Goal: Task Accomplishment & Management: Use online tool/utility

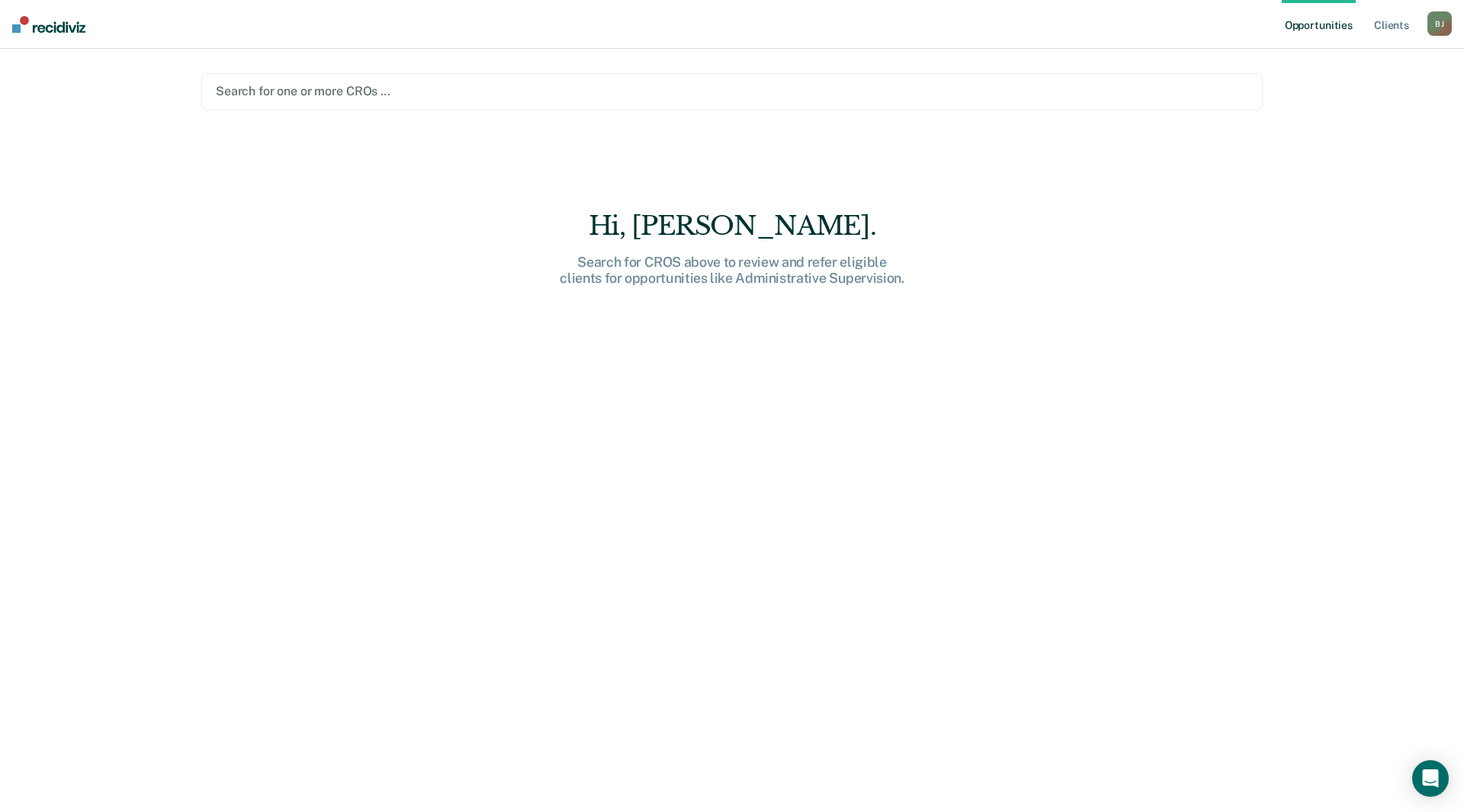
click at [309, 103] on div "Search for one or more CROs …" at bounding box center [732, 91] width 1062 height 37
click at [308, 92] on div at bounding box center [731, 91] width 1032 height 18
click at [308, 89] on div at bounding box center [731, 91] width 1032 height 18
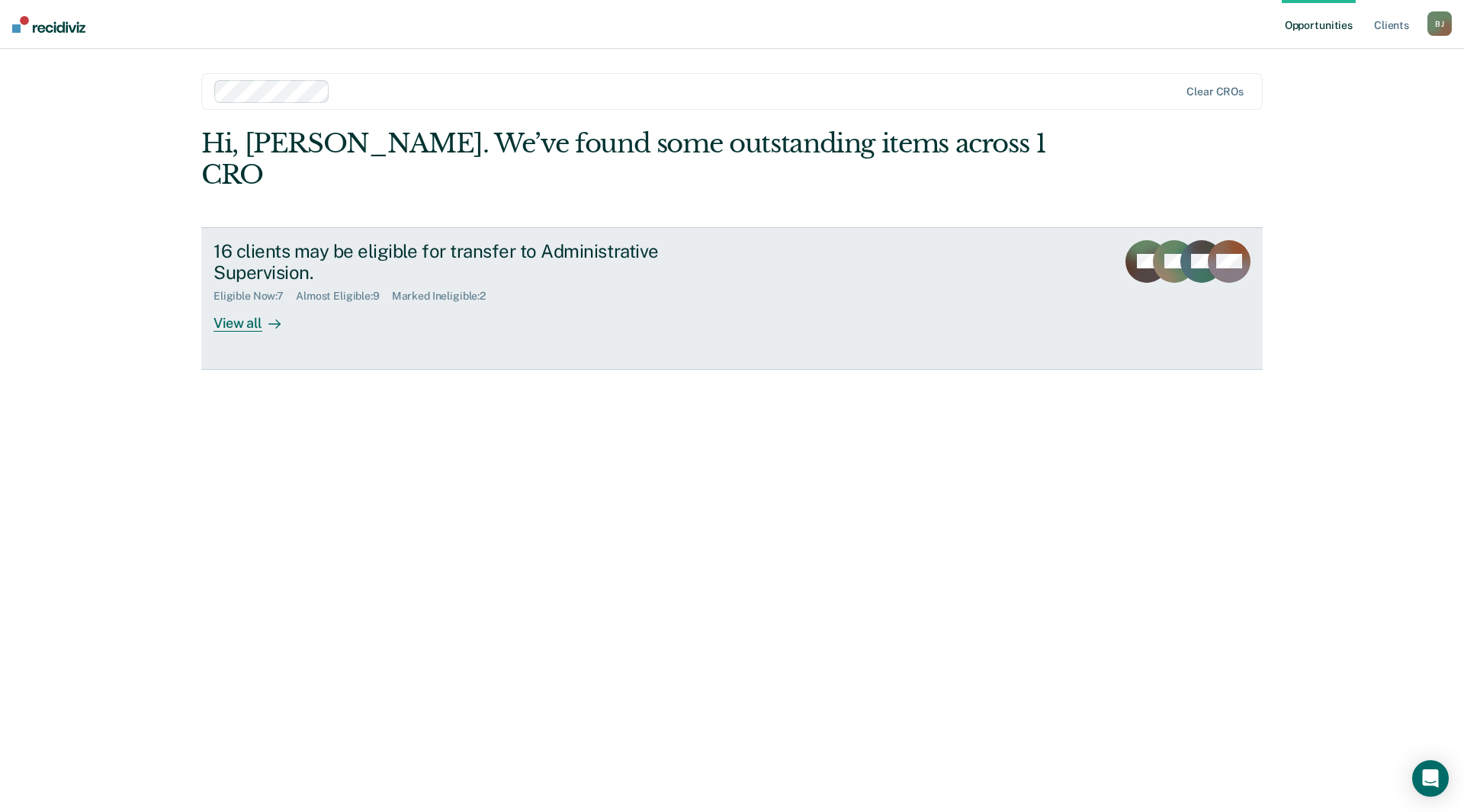
click at [245, 303] on div "View all" at bounding box center [257, 317] width 86 height 29
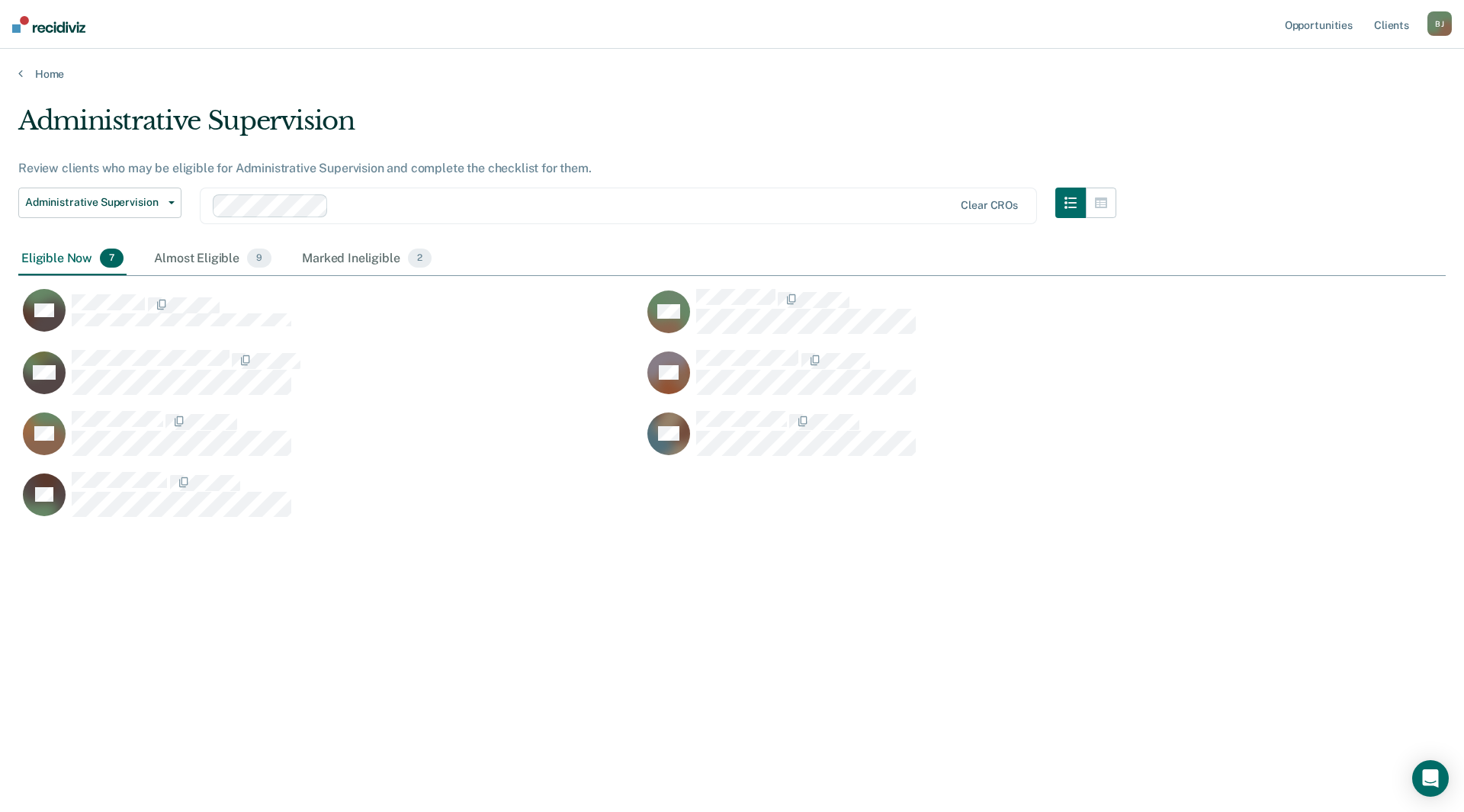
scroll to position [581, 1416]
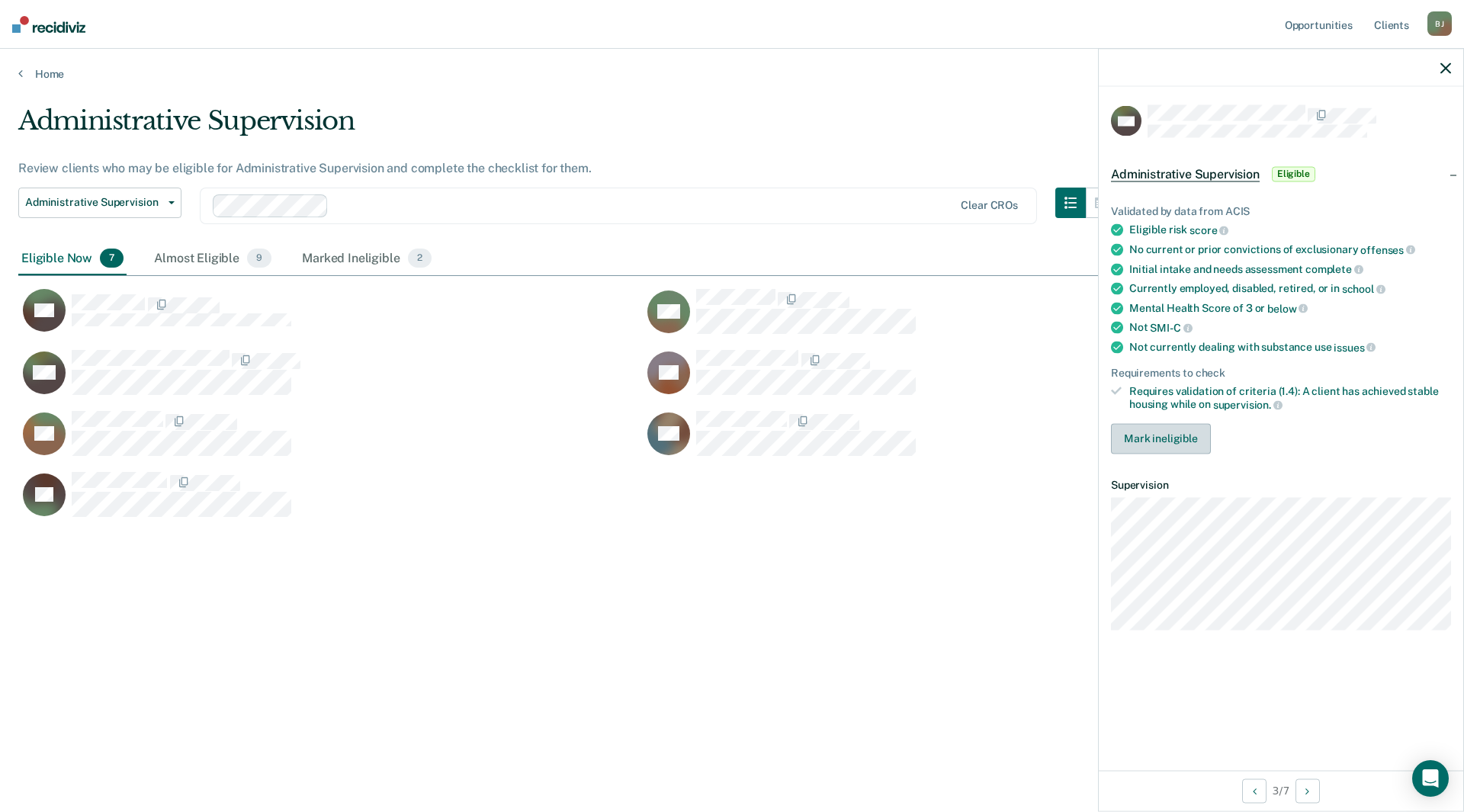
click at [1164, 436] on button "Mark ineligible" at bounding box center [1160, 438] width 100 height 30
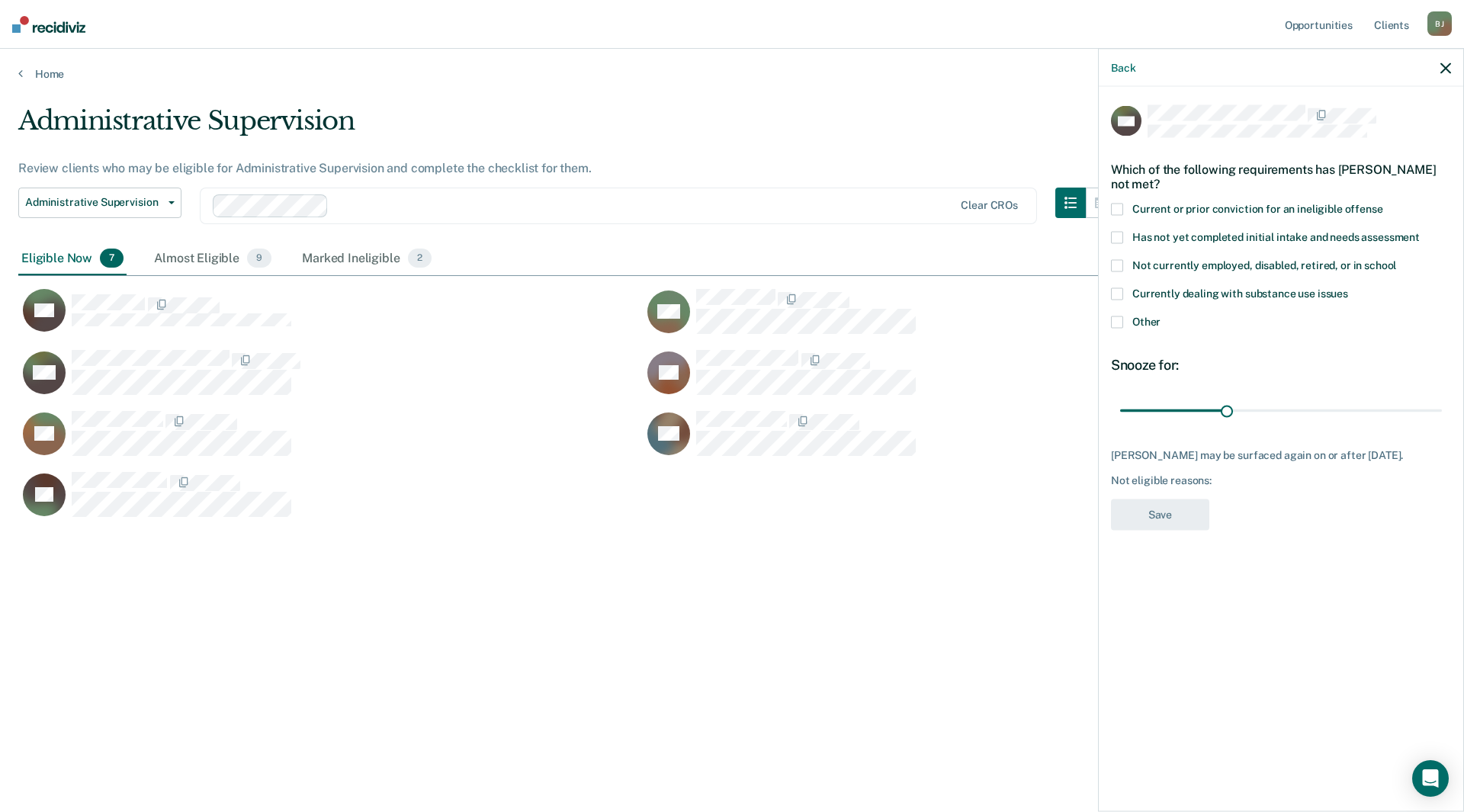
click at [1117, 262] on span at bounding box center [1117, 266] width 13 height 13
click at [1114, 323] on span at bounding box center [1117, 322] width 13 height 13
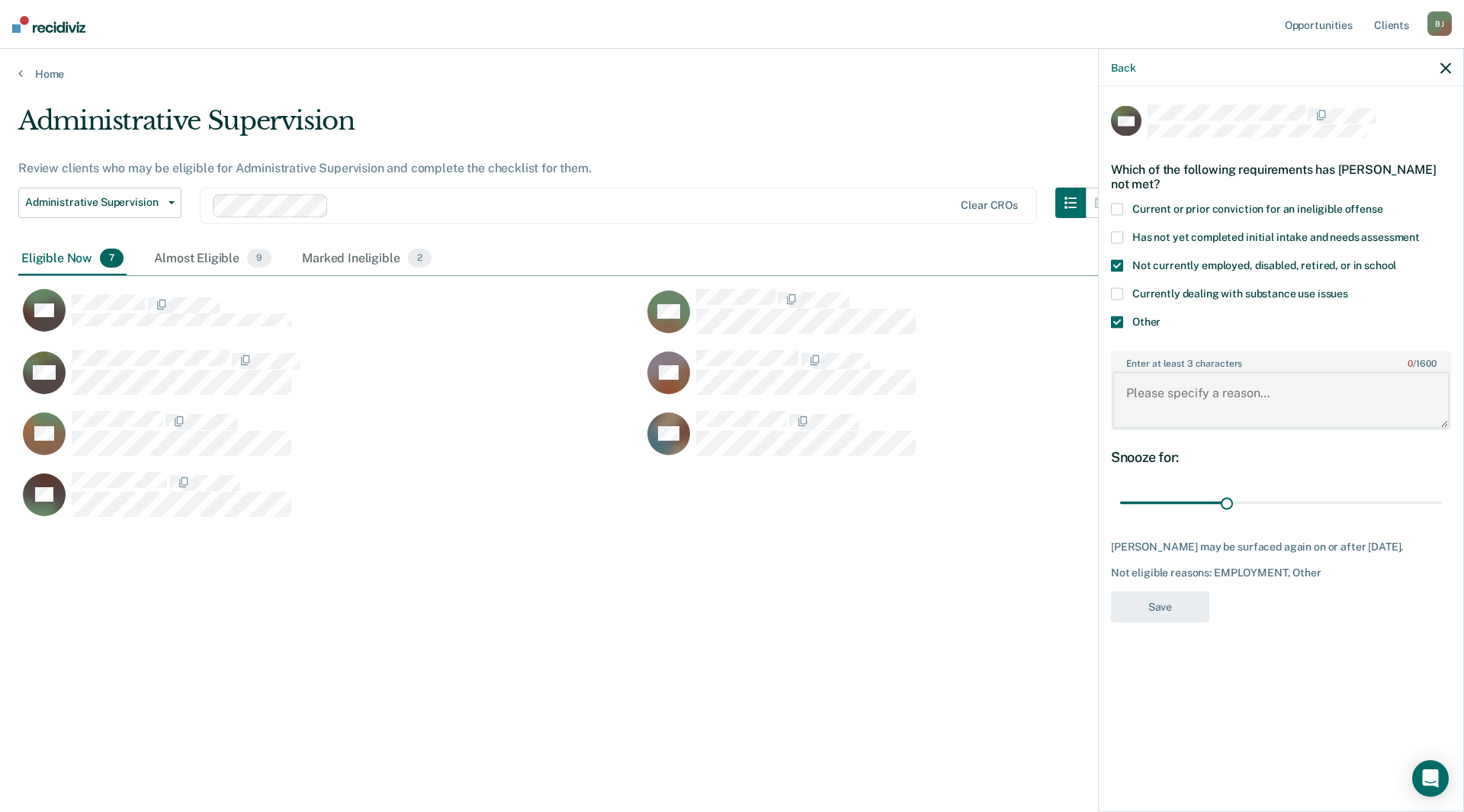
click at [1177, 400] on textarea "Enter at least 3 characters 0 / 1600" at bounding box center [1281, 400] width 337 height 56
click at [1116, 321] on span at bounding box center [1117, 322] width 13 height 13
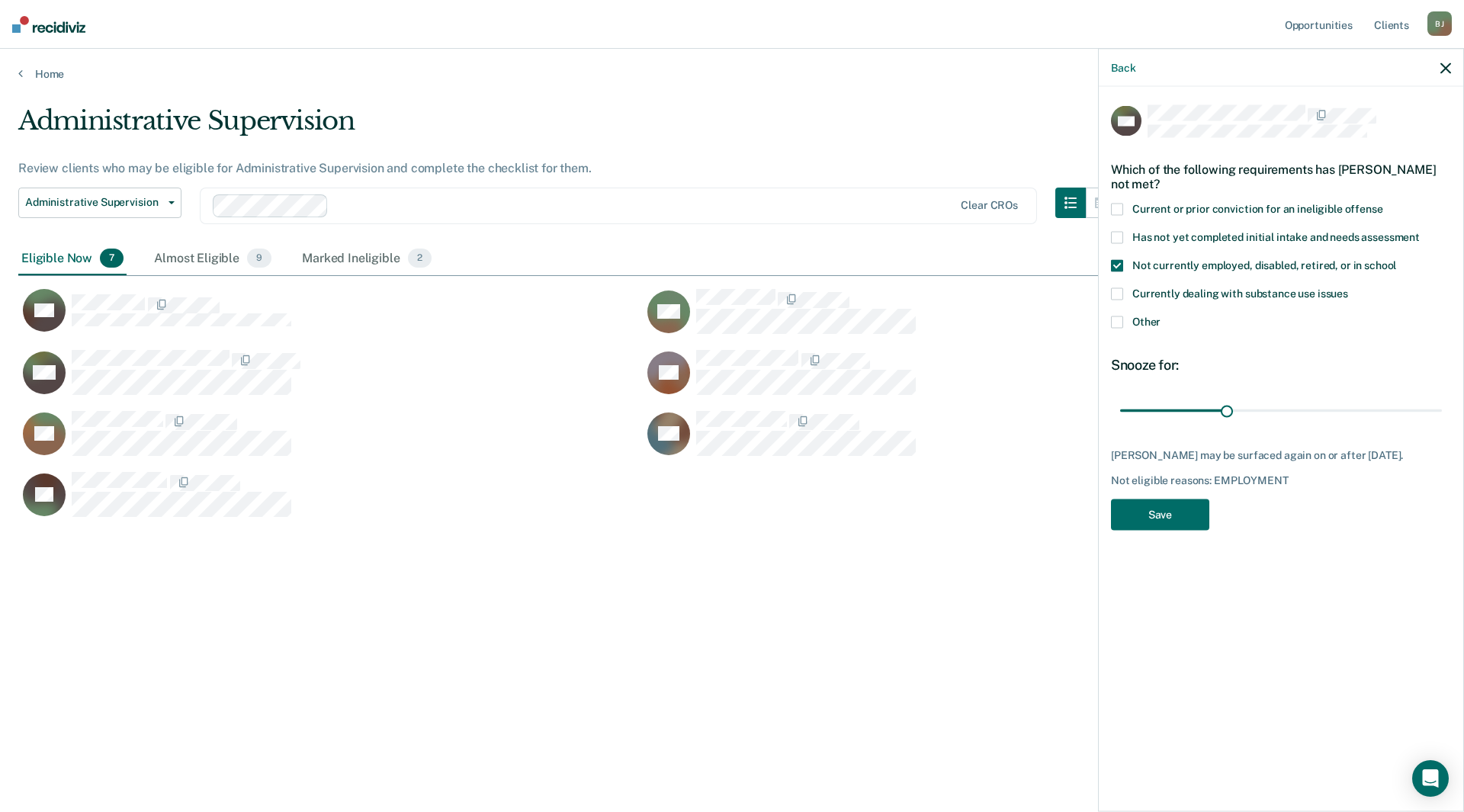
click at [1127, 292] on label "Currently dealing with substance use issues" at bounding box center [1281, 296] width 340 height 16
click at [1161, 519] on button "Save" at bounding box center [1160, 515] width 98 height 31
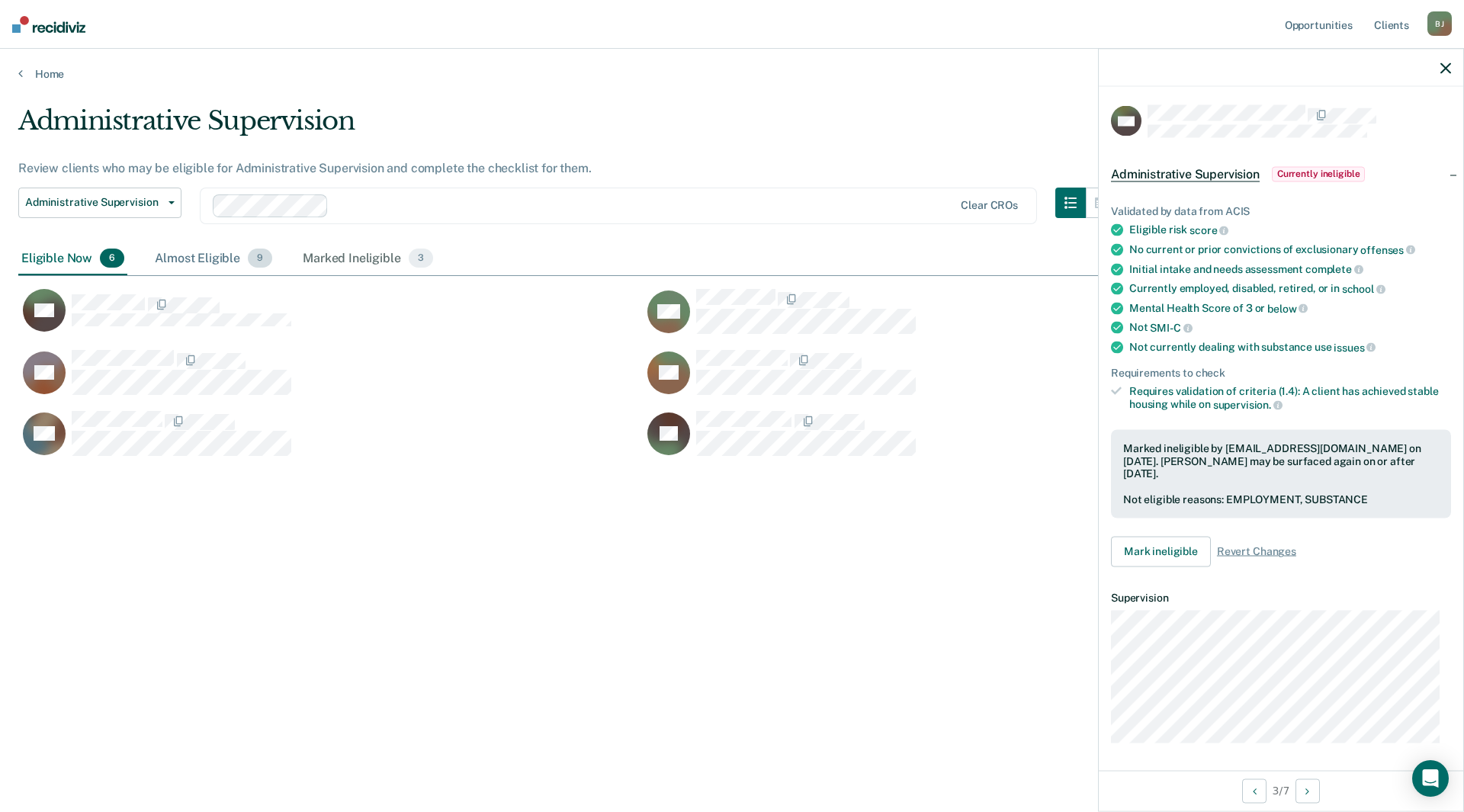
click at [214, 261] on div "Almost Eligible 9" at bounding box center [213, 259] width 123 height 34
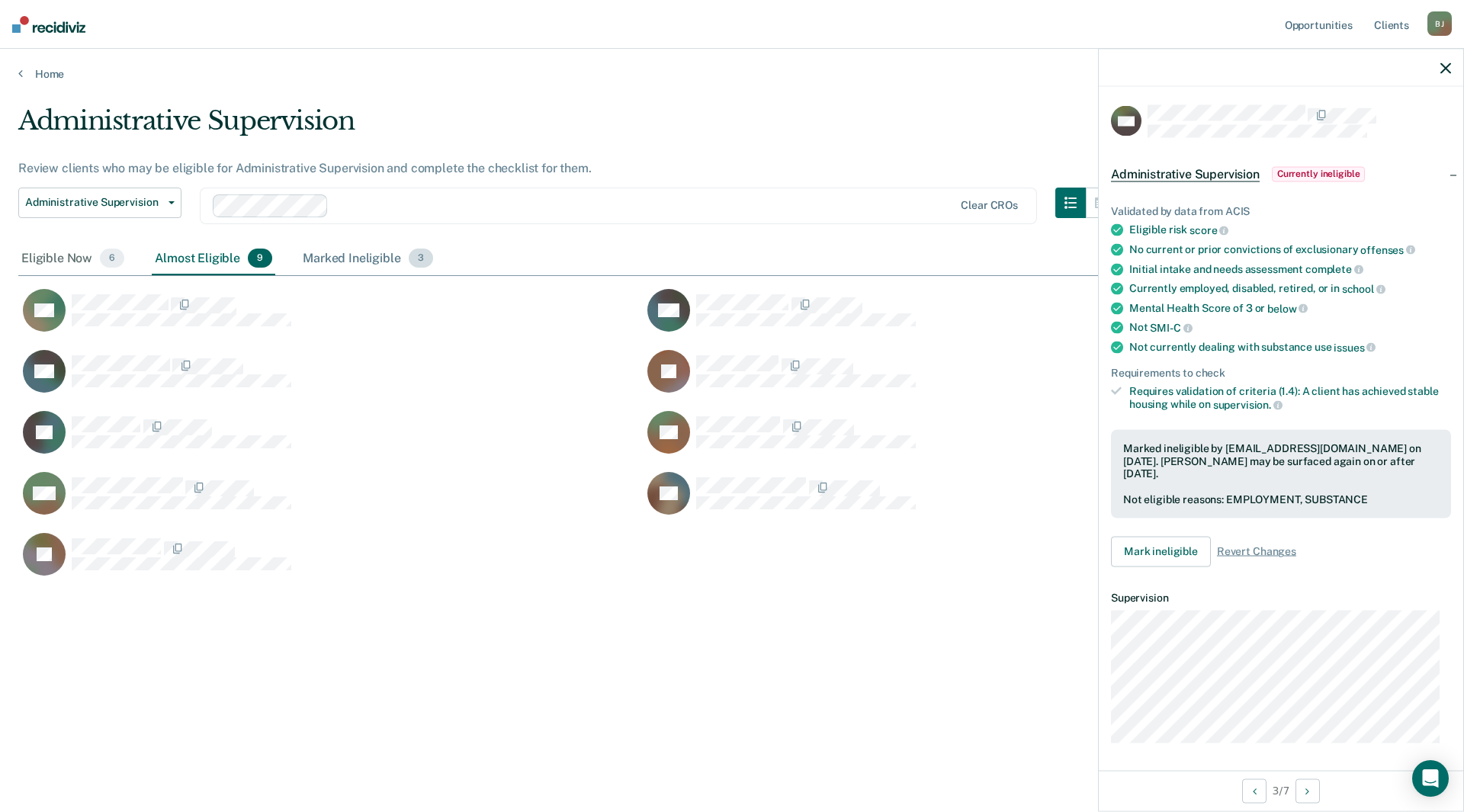
click at [383, 261] on div "Marked Ineligible 3" at bounding box center [367, 259] width 137 height 34
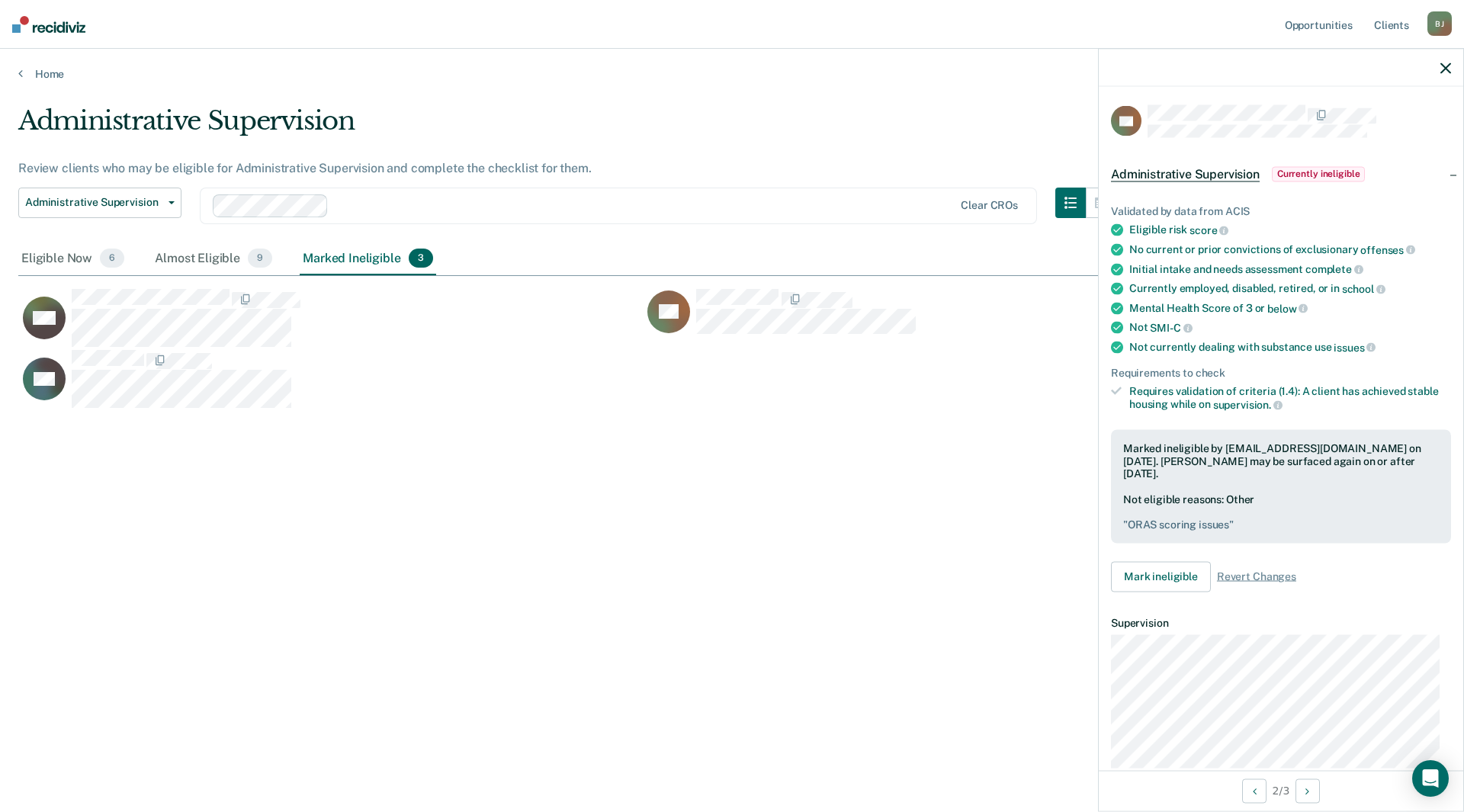
click at [936, 499] on div "Administrative Supervision Review clients who may be eligible for Administrativ…" at bounding box center [732, 401] width 1428 height 592
click at [215, 257] on div "Almost Eligible 9" at bounding box center [213, 259] width 123 height 34
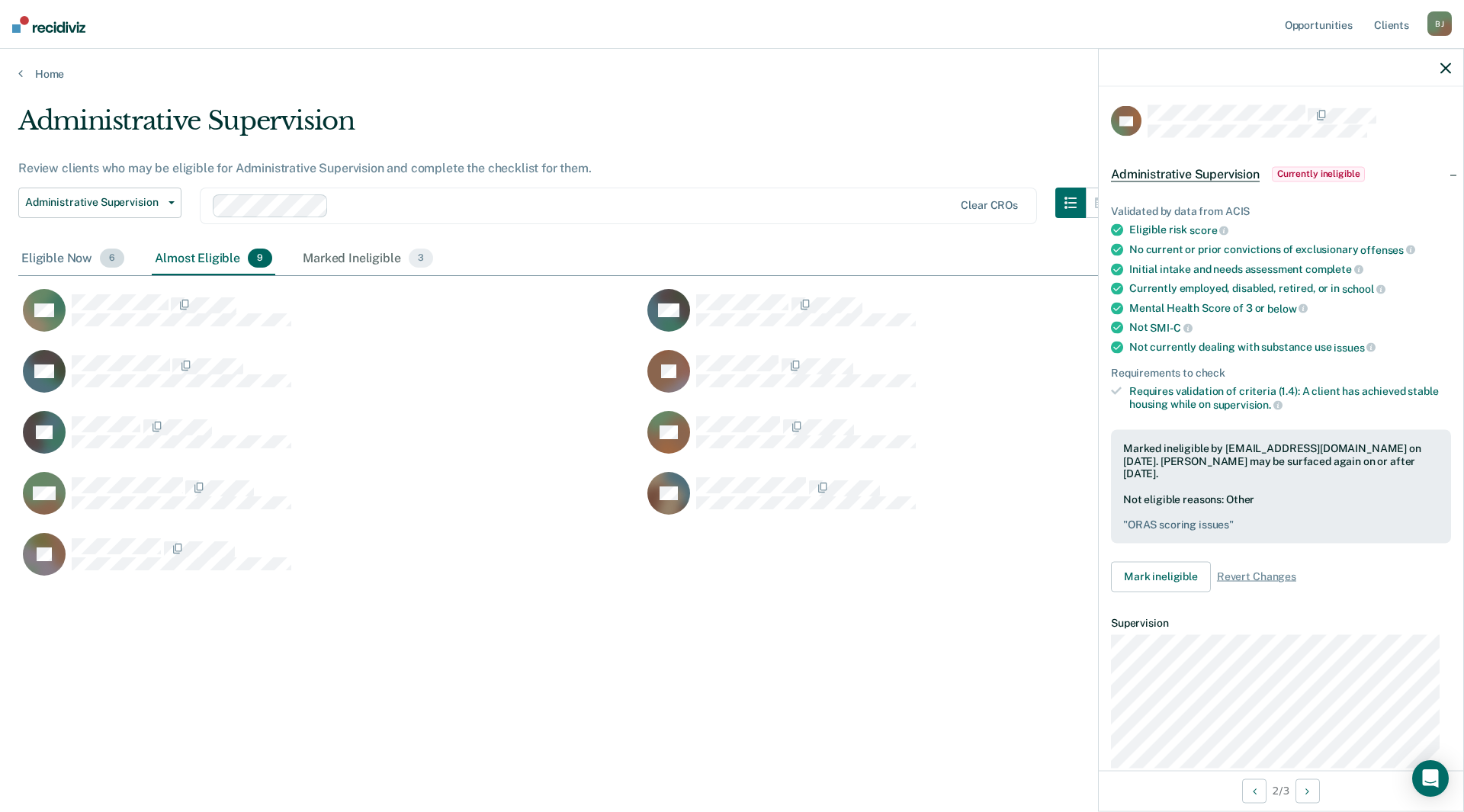
click at [52, 261] on div "Eligible Now 6" at bounding box center [73, 259] width 109 height 34
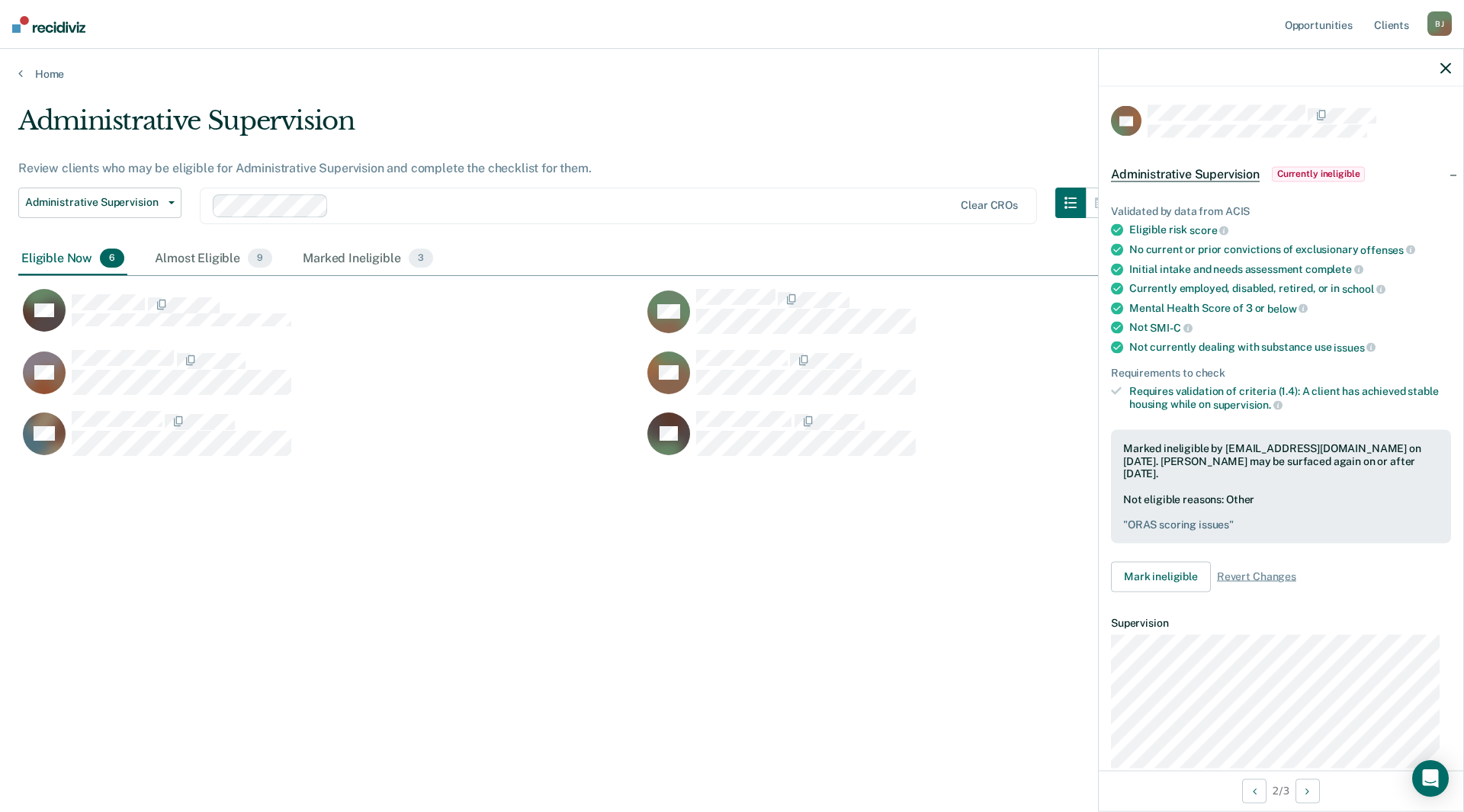
click at [1255, 459] on div "Marked ineligible by [EMAIL_ADDRESS][DOMAIN_NAME] on [DATE]. [PERSON_NAME] may …" at bounding box center [1281, 460] width 316 height 38
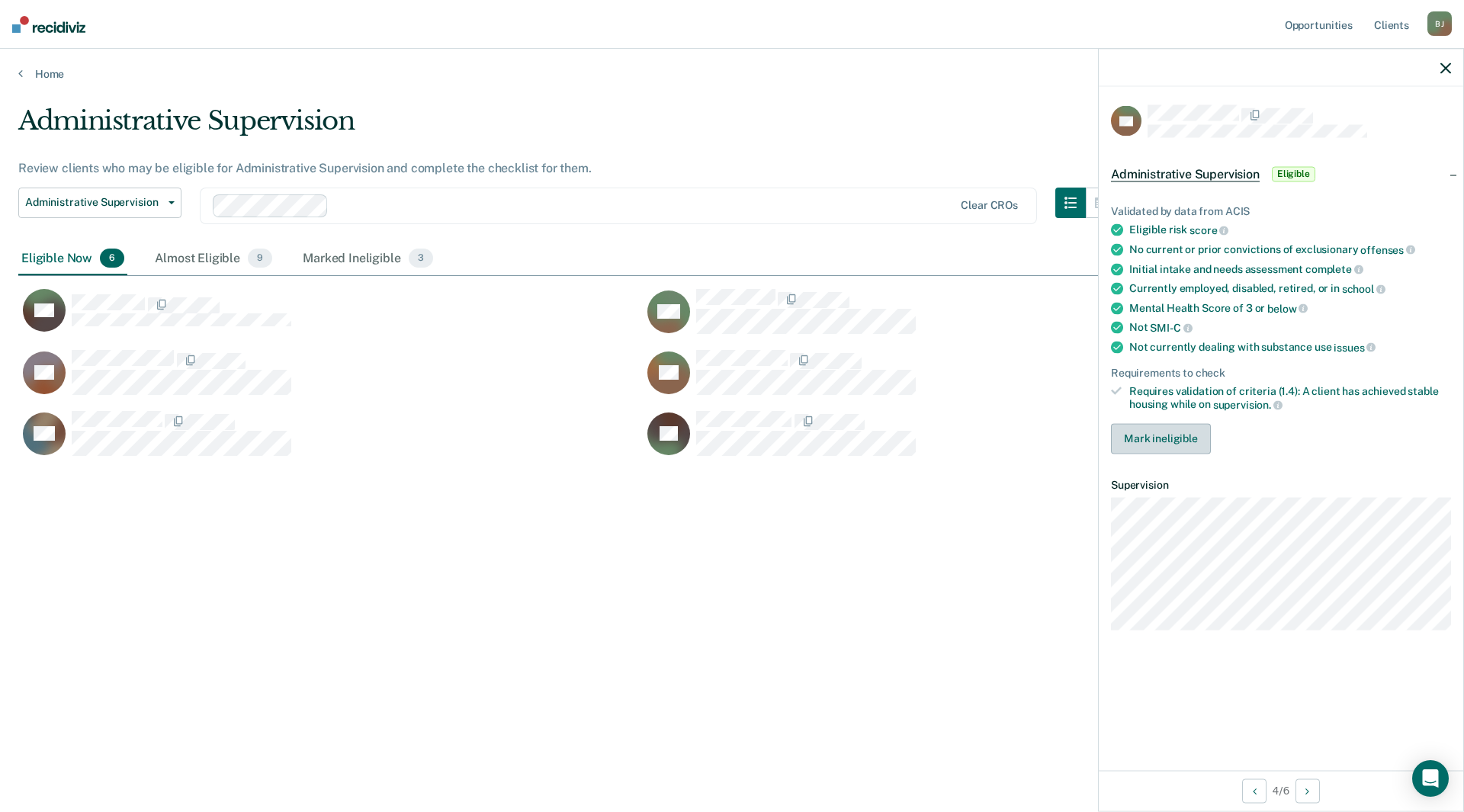
click at [1150, 434] on button "Mark ineligible" at bounding box center [1160, 438] width 100 height 30
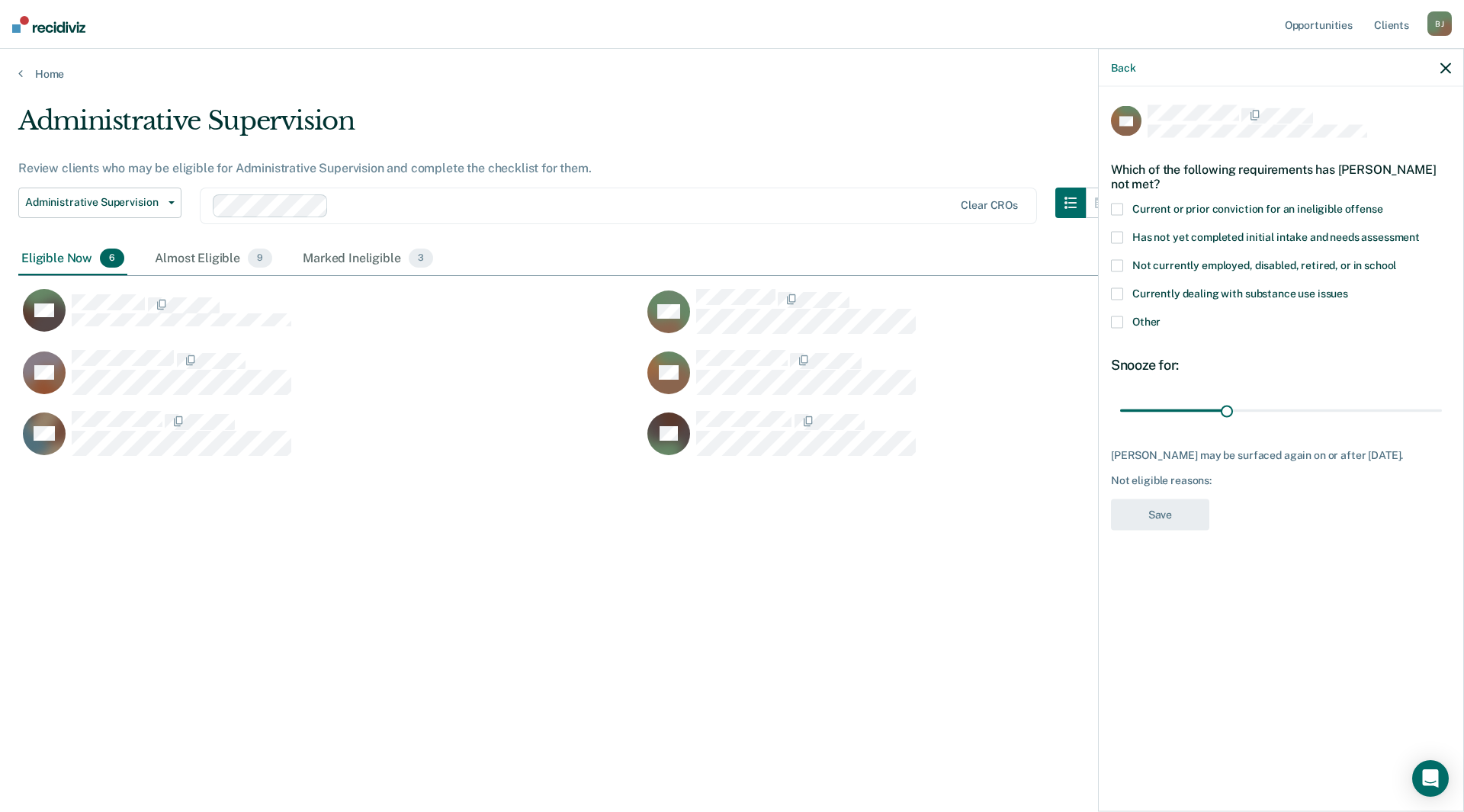
click at [1117, 322] on span at bounding box center [1117, 322] width 13 height 13
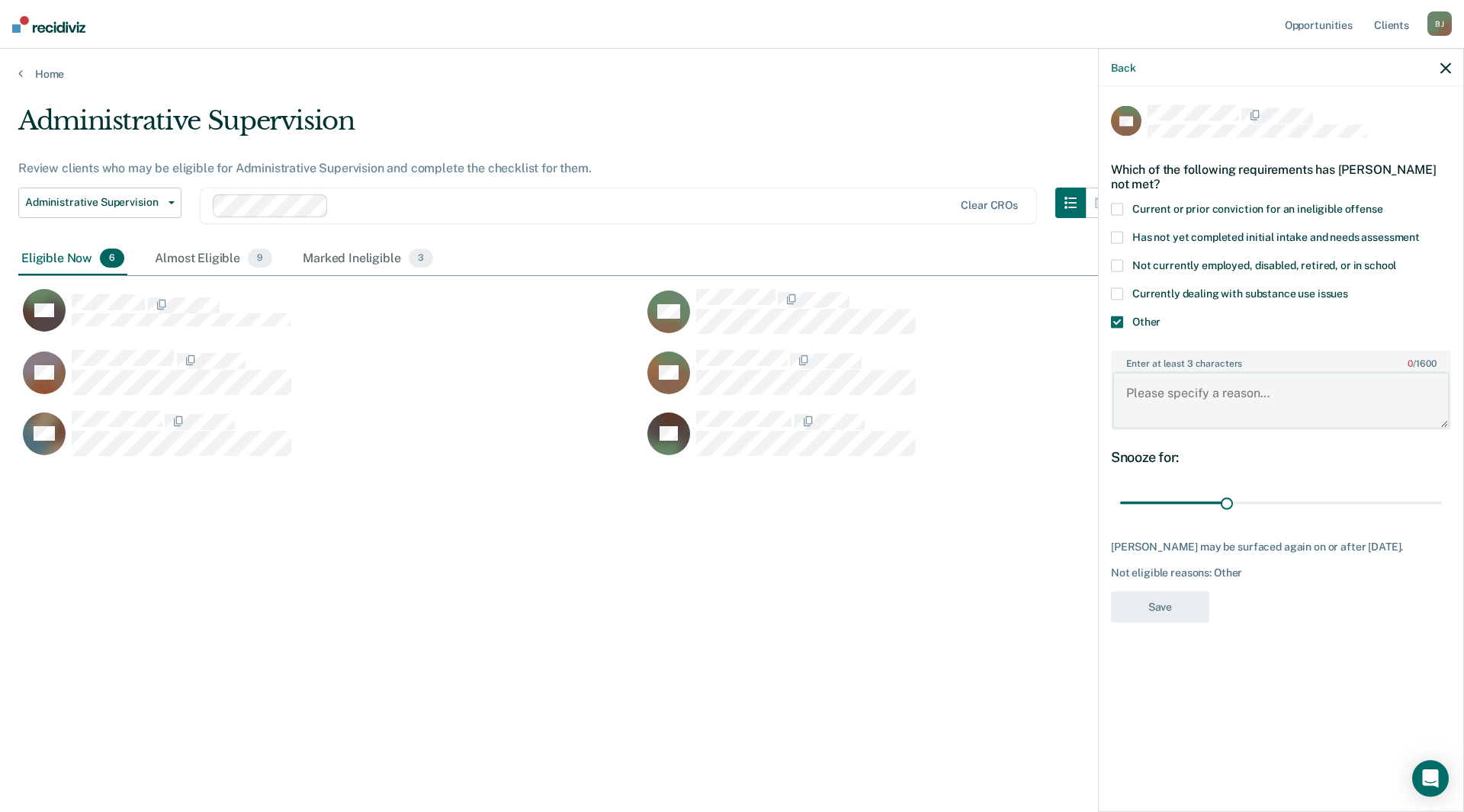
click at [1167, 390] on textarea "Enter at least 3 characters 0 / 1600" at bounding box center [1281, 400] width 337 height 56
type textarea "Will be sent for a case transfer on [DATE]"
click at [1150, 618] on button "Save" at bounding box center [1160, 606] width 98 height 31
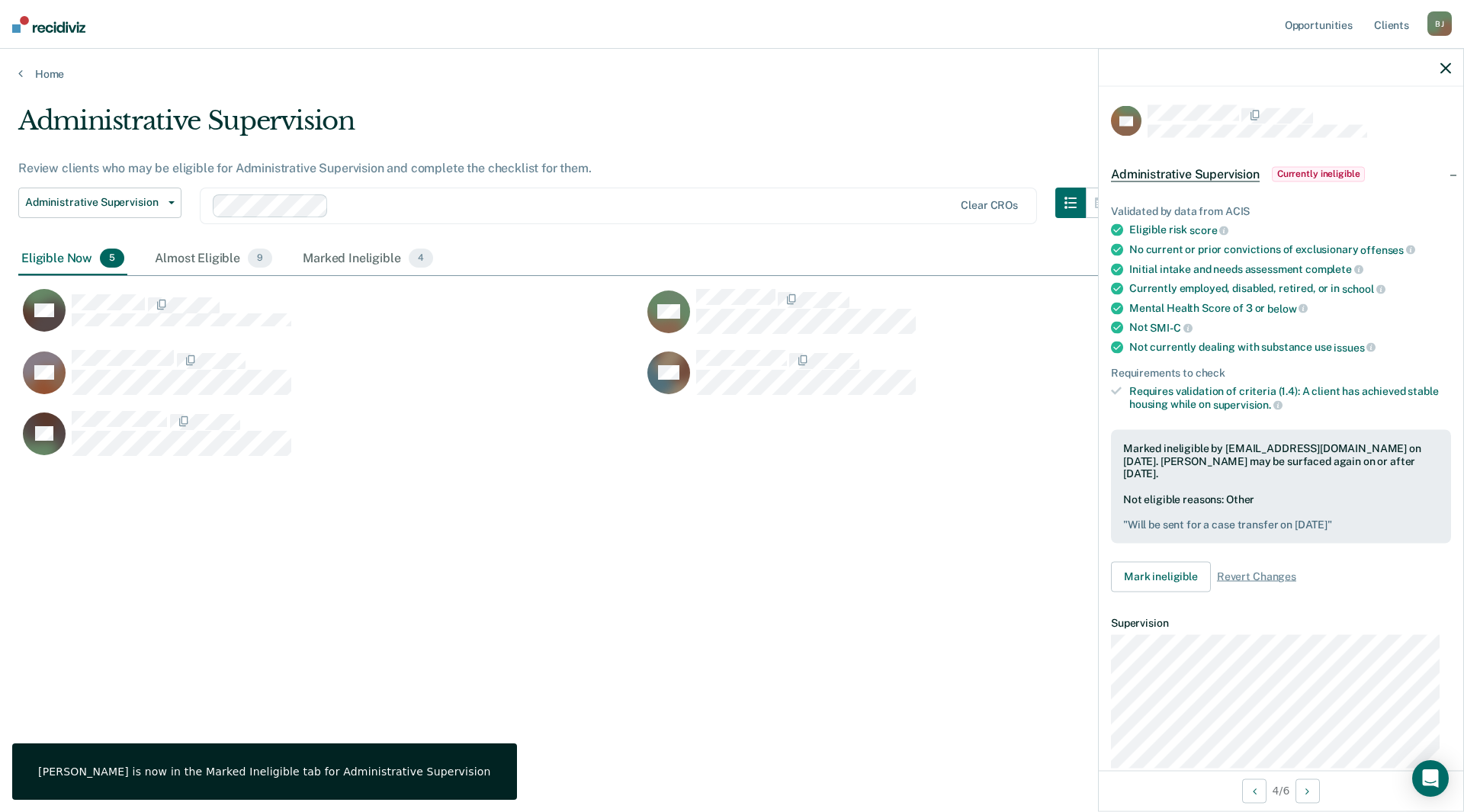
click at [785, 628] on div "Administrative Supervision Review clients who may be eligible for Administrativ…" at bounding box center [732, 401] width 1428 height 592
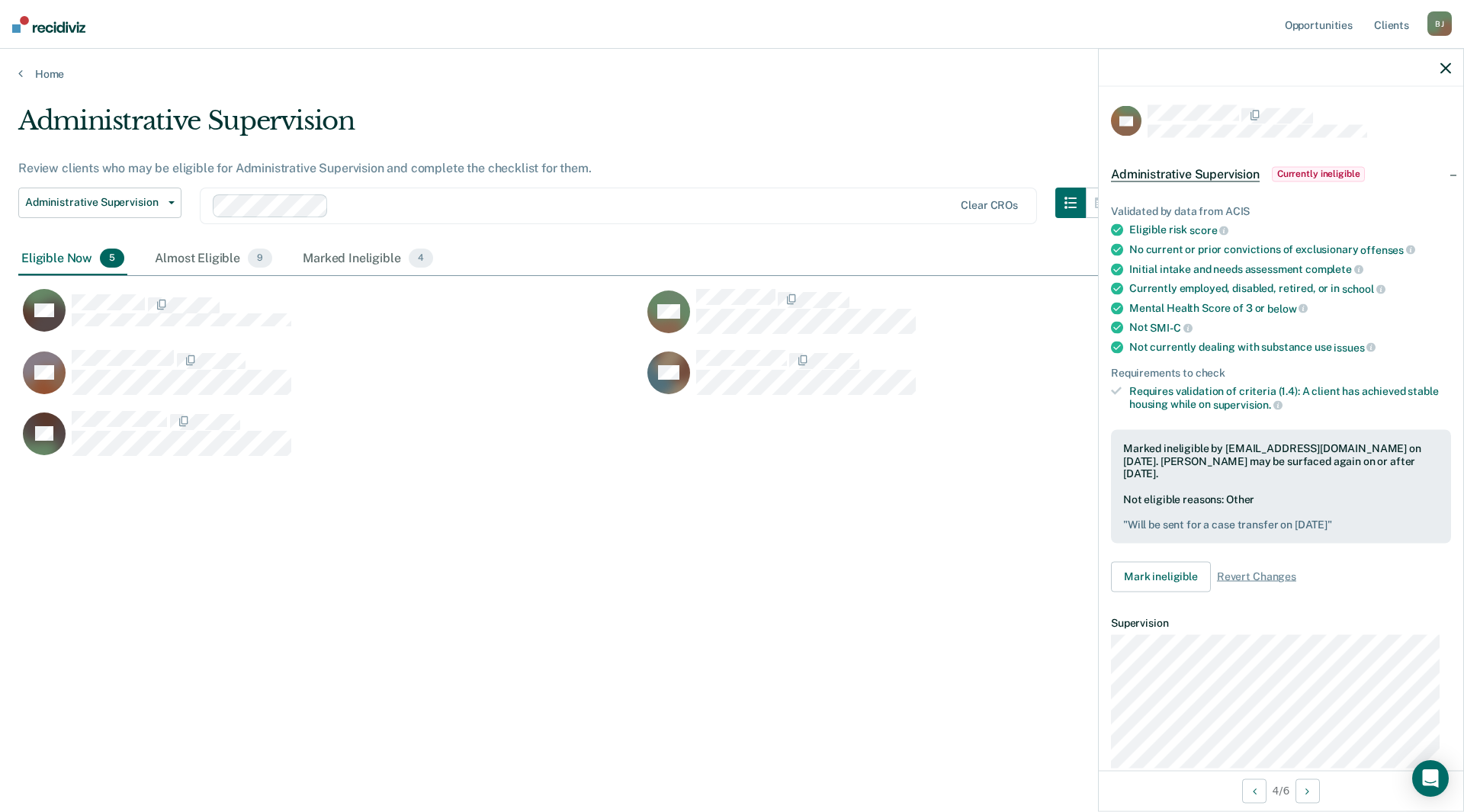
click at [1436, 21] on div "[PERSON_NAME]" at bounding box center [1440, 23] width 24 height 24
click at [1342, 101] on link "Log Out" at bounding box center [1378, 100] width 122 height 13
